Goal: Communication & Community: Share content

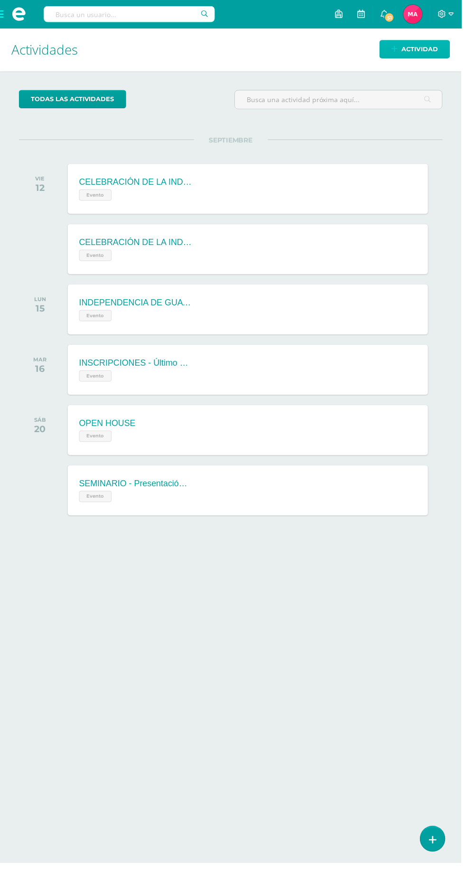
click at [444, 53] on link "Actividad" at bounding box center [418, 49] width 71 height 19
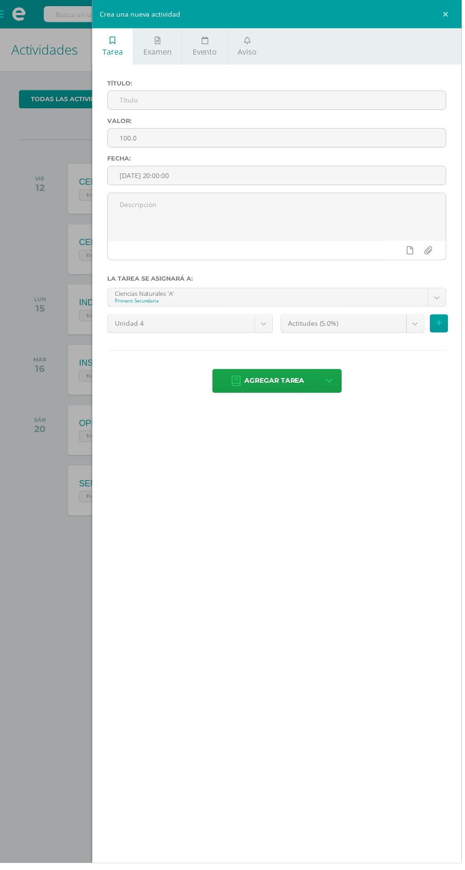
click at [263, 34] on link "Aviso" at bounding box center [249, 46] width 39 height 37
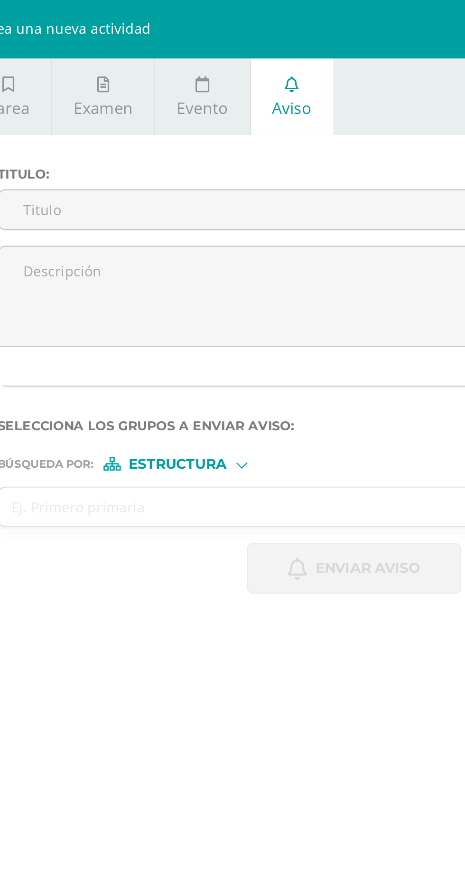
click at [225, 105] on input "Titulo :" at bounding box center [279, 101] width 341 height 19
type input "H"
type input "h"
type input "HORARIO [PERSON_NAME]"
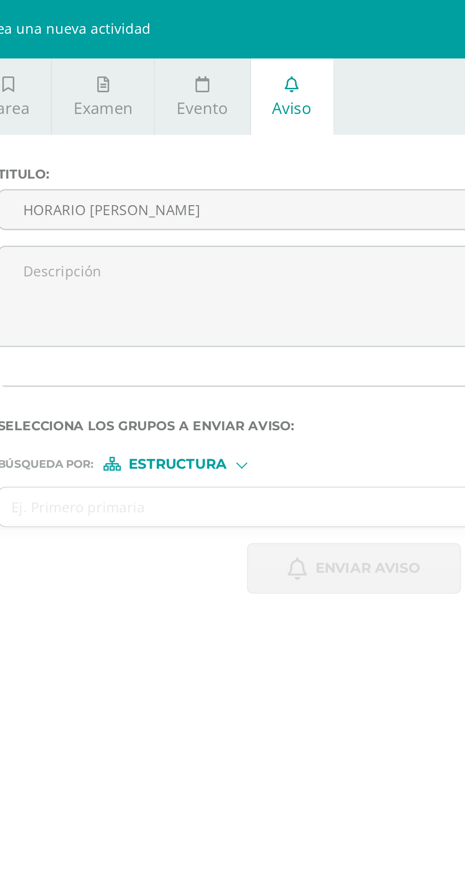
click at [142, 146] on textarea at bounding box center [279, 142] width 341 height 47
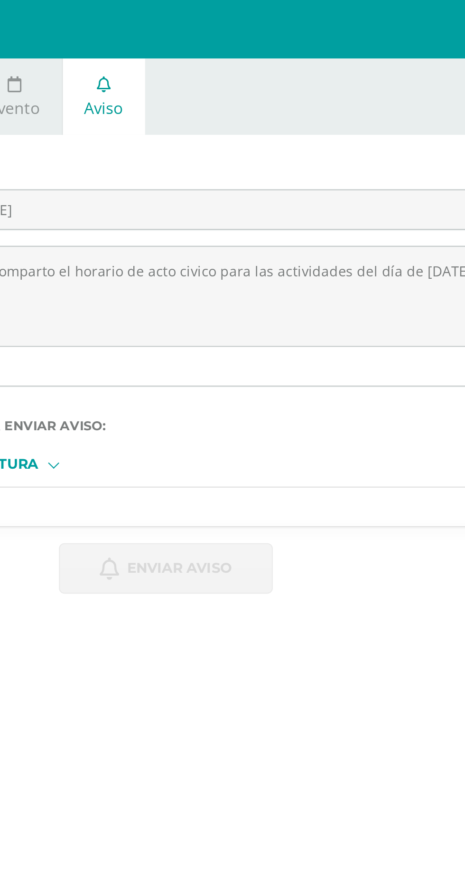
click at [412, 131] on textarea "Estimados alumnos les comparto el horario de acto civico para las actividades d…" at bounding box center [279, 142] width 341 height 47
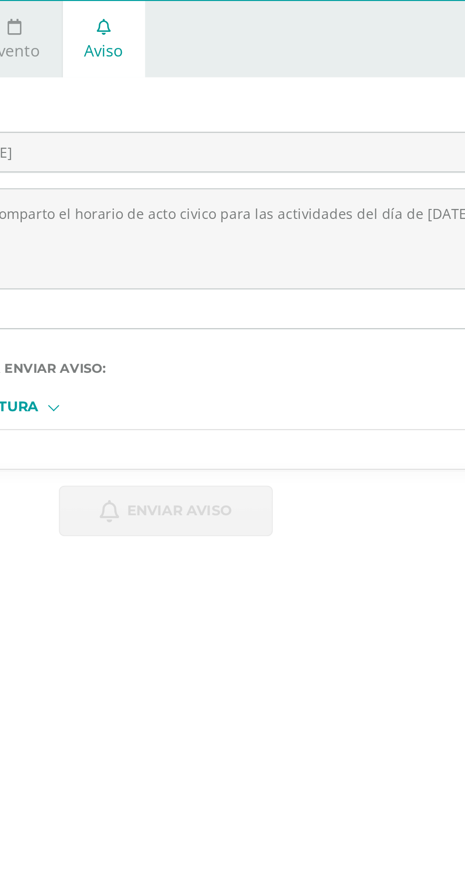
click at [417, 127] on textarea "Estimados alumnos les comparto el horario de acto civico para las actividades d…" at bounding box center [279, 142] width 341 height 47
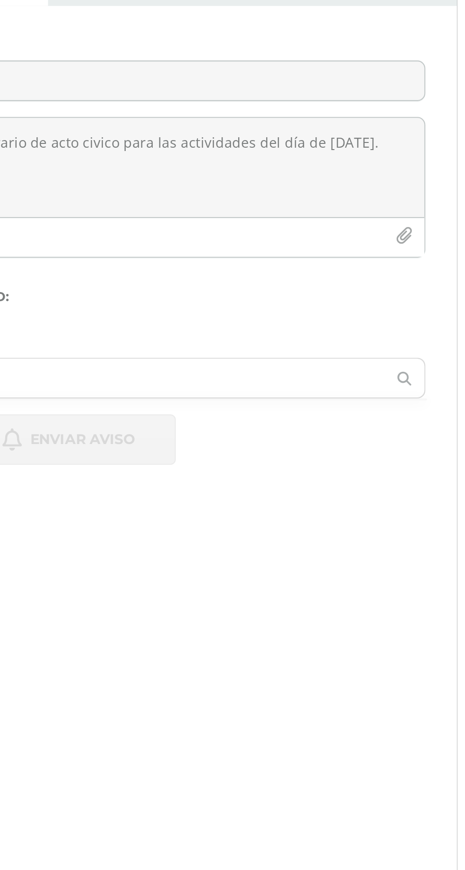
type textarea "Estimados alumnos les comparto el horario de acto civico para las actividades d…"
click at [449, 173] on button "button" at bounding box center [440, 175] width 19 height 19
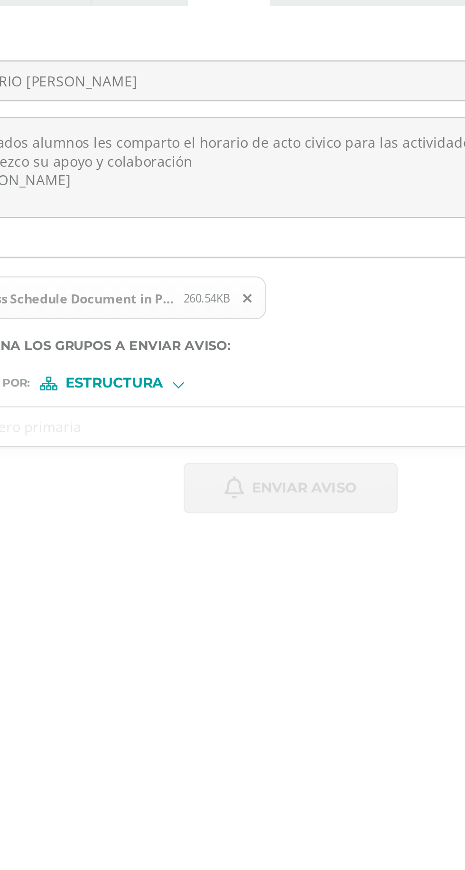
click at [283, 265] on input "text" at bounding box center [270, 266] width 322 height 19
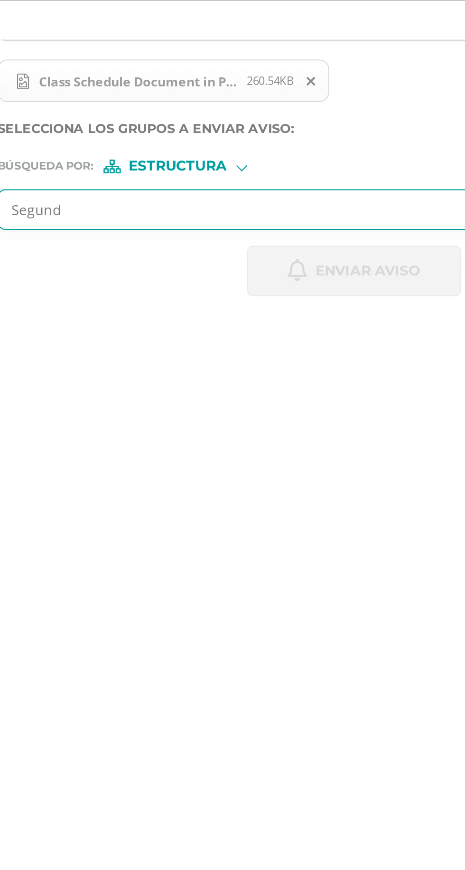
type input "Segundo"
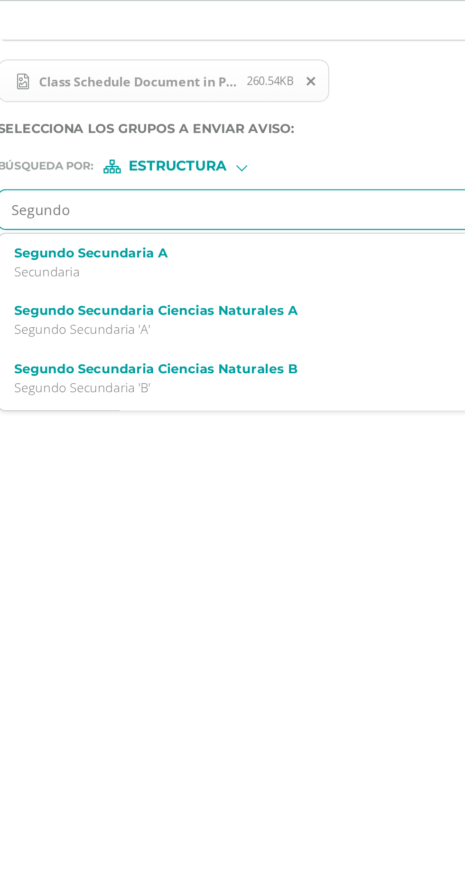
click at [263, 293] on p "Secundaria" at bounding box center [271, 296] width 311 height 8
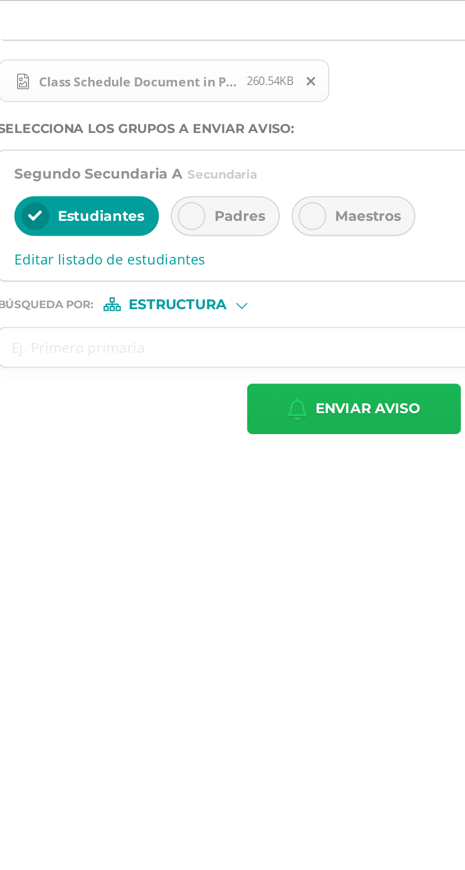
click at [264, 362] on span "Enviar aviso" at bounding box center [286, 361] width 50 height 23
